Goal: Communication & Community: Answer question/provide support

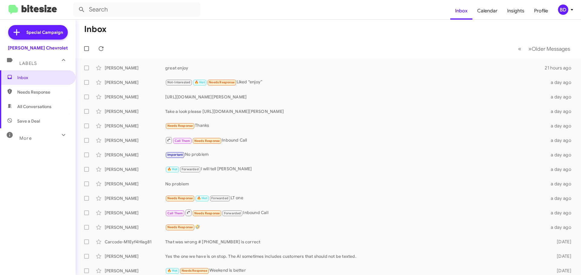
click at [31, 105] on span "All Conversations" at bounding box center [34, 107] width 34 height 6
type input "in:all-conversations"
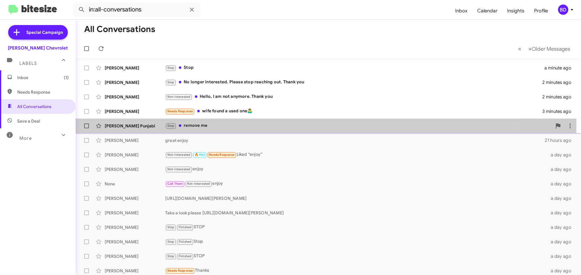
click at [202, 125] on div "Stop remove me" at bounding box center [358, 125] width 386 height 7
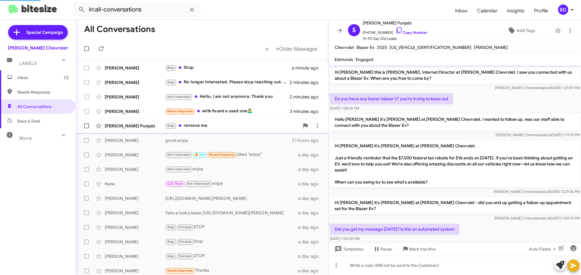
scroll to position [26, 0]
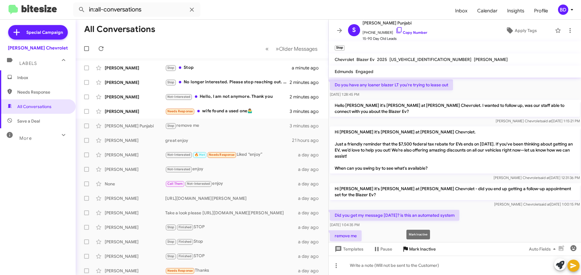
click at [413, 248] on span "Mark Inactive" at bounding box center [422, 249] width 27 height 11
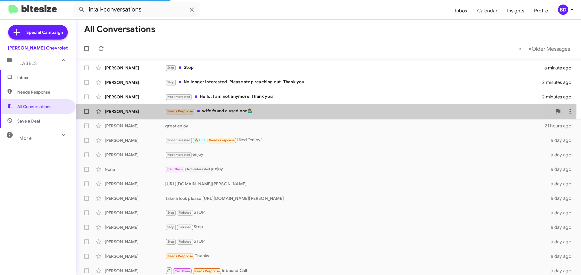
click at [214, 109] on div "Needs Response wife found a used one🤷‍♂️" at bounding box center [358, 111] width 386 height 7
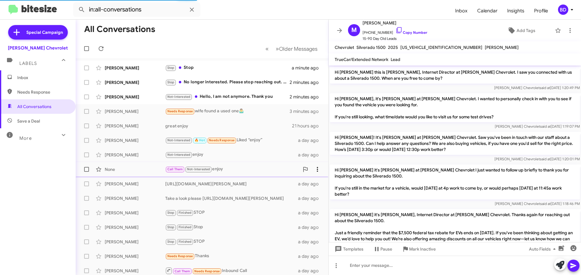
scroll to position [68, 0]
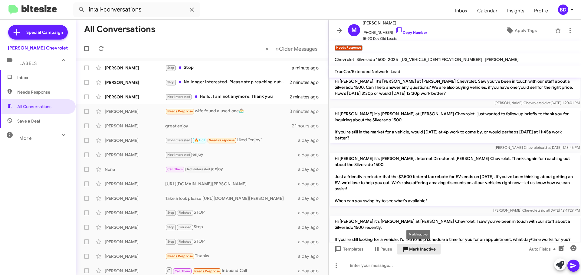
click at [418, 251] on span "Mark Inactive" at bounding box center [422, 249] width 27 height 11
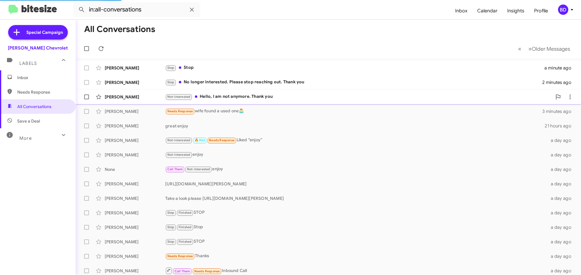
click at [223, 97] on div "Not-Interested Hello, I am not anymore. Thank you" at bounding box center [358, 96] width 386 height 7
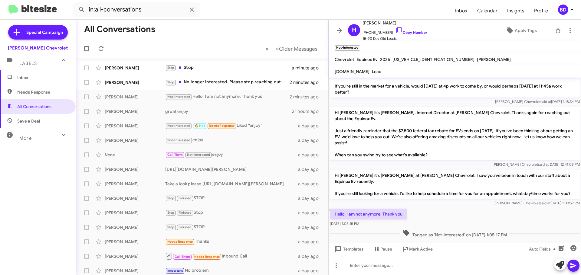
scroll to position [77, 0]
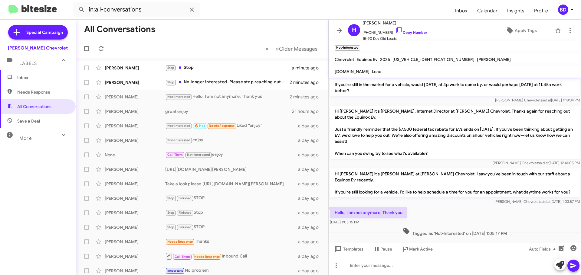
click at [368, 265] on div at bounding box center [454, 265] width 252 height 19
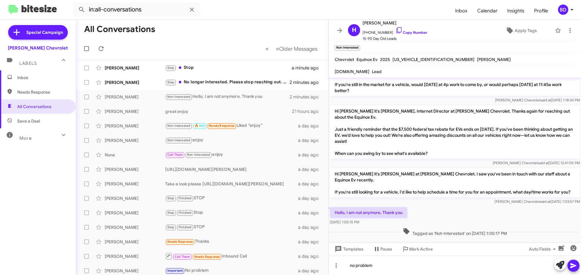
click at [570, 264] on icon at bounding box center [573, 266] width 6 height 5
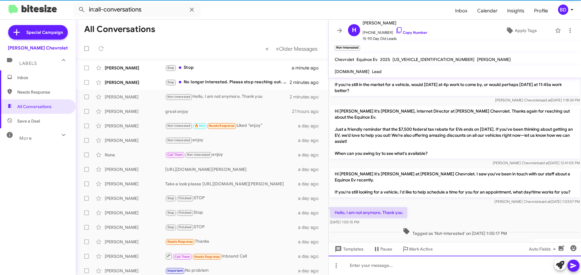
scroll to position [0, 0]
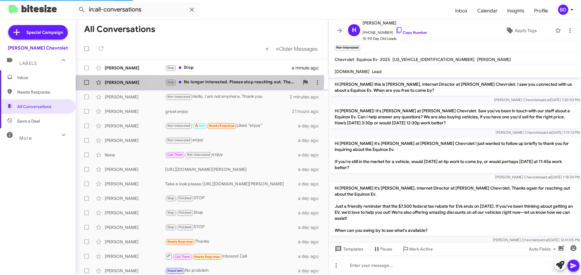
click at [197, 80] on div "Stop No longer interested. Please stop reaching out. Thank you" at bounding box center [232, 82] width 134 height 7
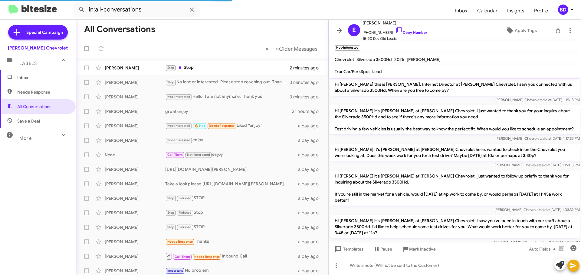
scroll to position [231, 0]
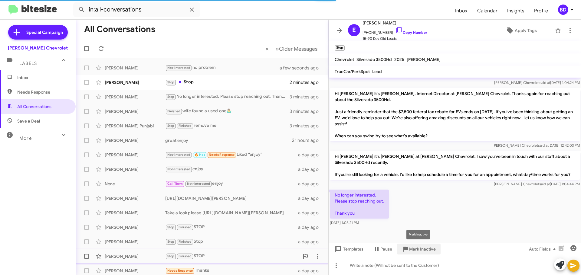
click at [416, 250] on span "Mark Inactive" at bounding box center [422, 249] width 27 height 11
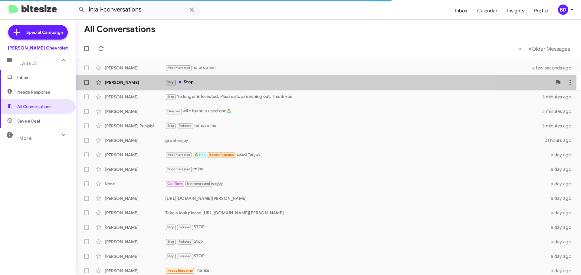
click at [190, 81] on div "Stop Stop" at bounding box center [358, 82] width 386 height 7
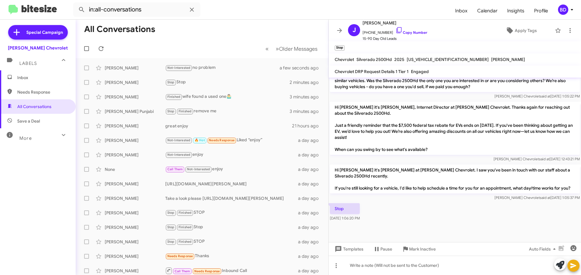
scroll to position [334, 0]
click at [419, 249] on span "Mark Inactive" at bounding box center [422, 249] width 27 height 11
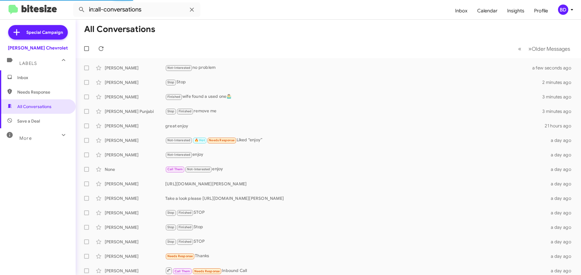
click at [23, 79] on span "Inbox" at bounding box center [42, 78] width 51 height 6
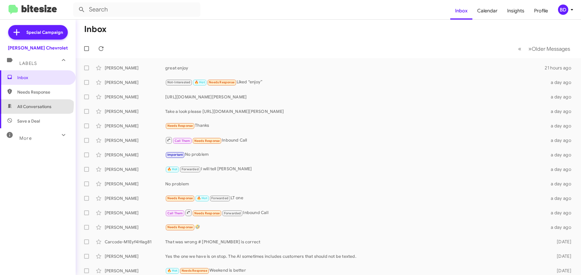
click at [36, 105] on span "All Conversations" at bounding box center [34, 107] width 34 height 6
type input "in:all-conversations"
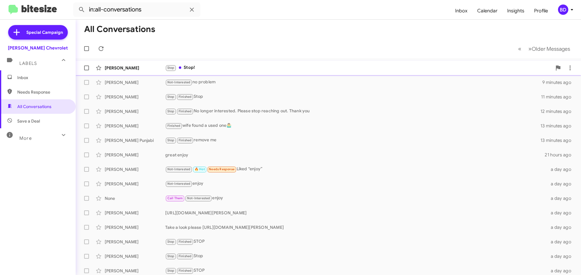
click at [190, 66] on div "Stop Stop!" at bounding box center [358, 67] width 386 height 7
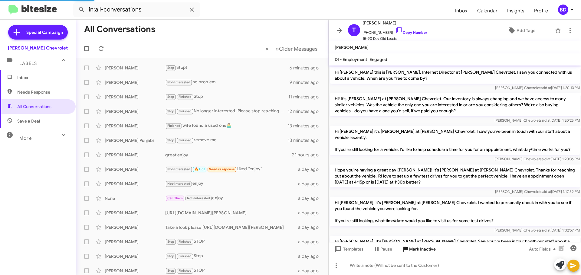
scroll to position [285, 0]
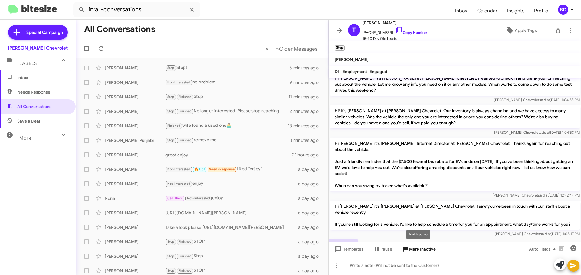
click at [415, 252] on span "Mark Inactive" at bounding box center [422, 249] width 27 height 11
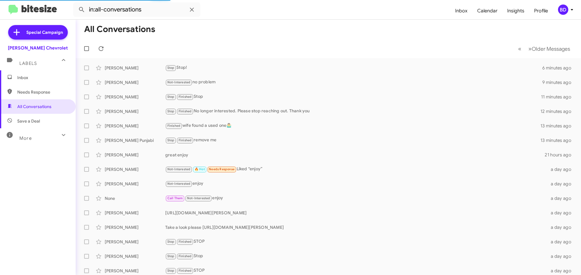
click at [27, 80] on span "Inbox" at bounding box center [42, 78] width 51 height 6
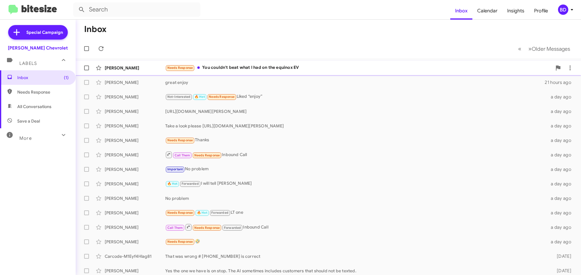
click at [260, 66] on div "Needs Response You couldn't beat what I had on the equinox EV" at bounding box center [358, 67] width 386 height 7
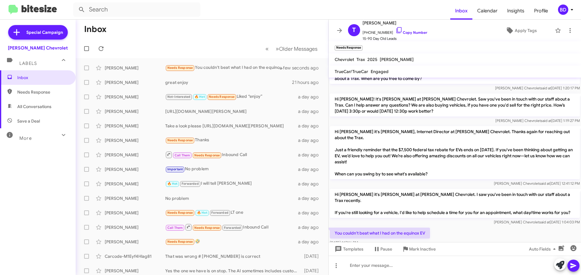
scroll to position [18, 0]
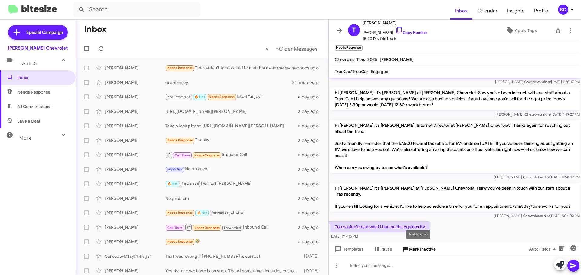
click at [424, 250] on span "Mark Inactive" at bounding box center [422, 249] width 27 height 11
